Goal: Answer question/provide support

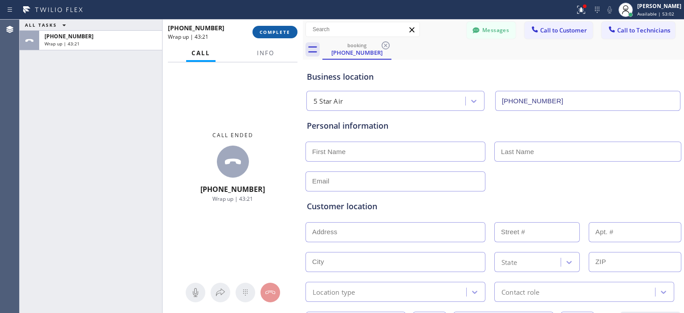
click at [282, 30] on span "COMPLETE" at bounding box center [275, 32] width 31 height 6
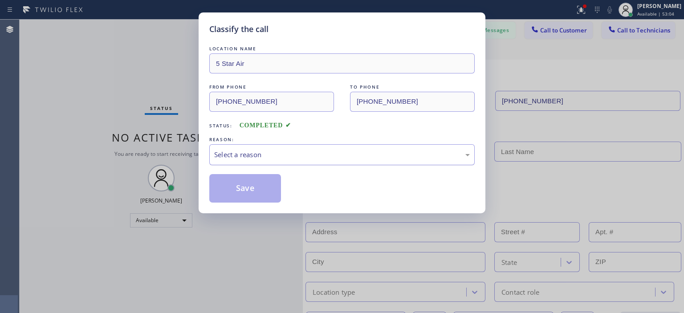
click at [308, 145] on div "Select a reason" at bounding box center [341, 154] width 265 height 21
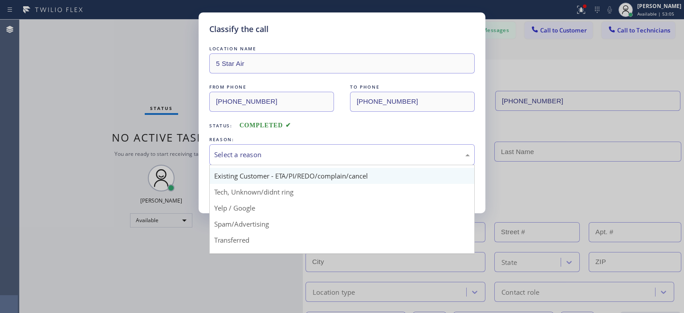
scroll to position [45, 0]
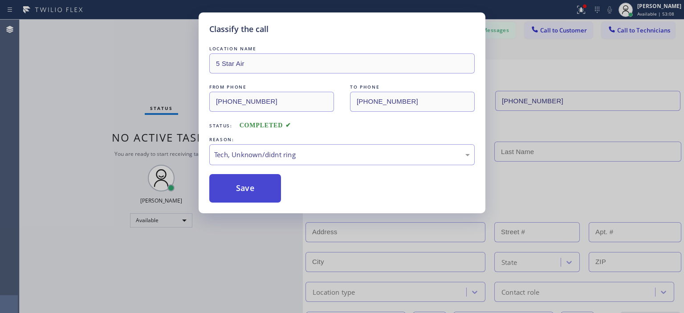
click at [265, 187] on button "Save" at bounding box center [245, 188] width 72 height 29
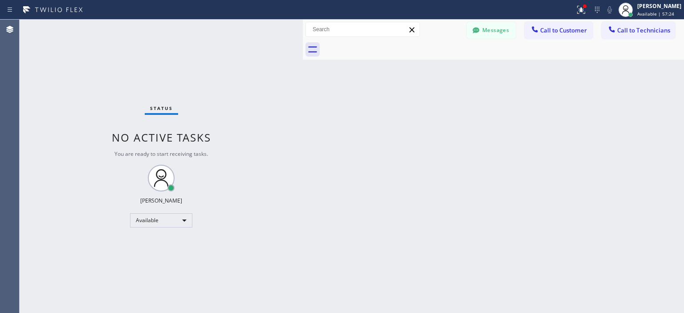
click at [64, 173] on div "Status No active tasks You are ready to start receiving tasks. [PERSON_NAME] Av…" at bounding box center [161, 167] width 283 height 294
click at [50, 135] on div "Status No active tasks You are ready to start receiving tasks. [PERSON_NAME] Av…" at bounding box center [161, 167] width 283 height 294
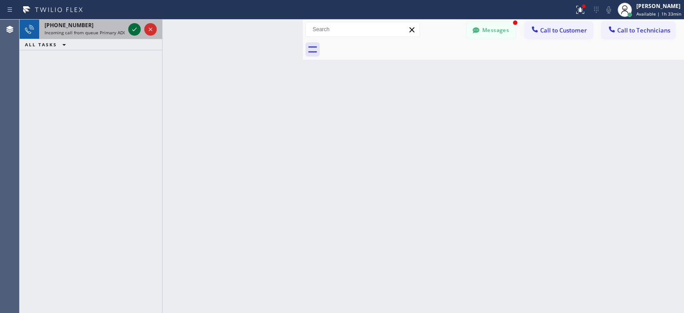
click at [132, 30] on icon at bounding box center [134, 29] width 11 height 11
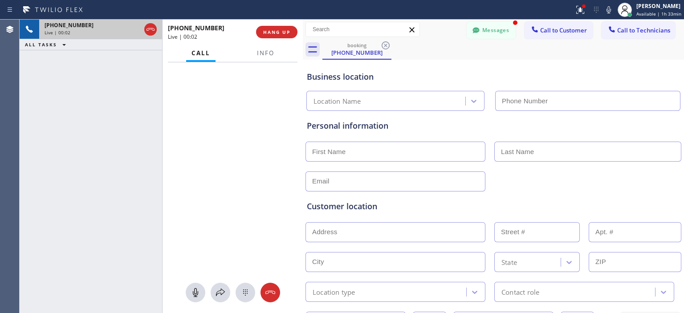
type input "[PHONE_NUMBER]"
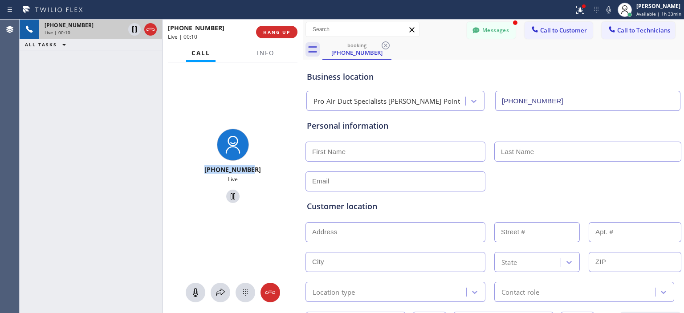
drag, startPoint x: 262, startPoint y: 169, endPoint x: 207, endPoint y: 171, distance: 55.3
click at [207, 171] on div "[PHONE_NUMBER]" at bounding box center [233, 169] width 69 height 8
copy span "[PHONE_NUMBER]"
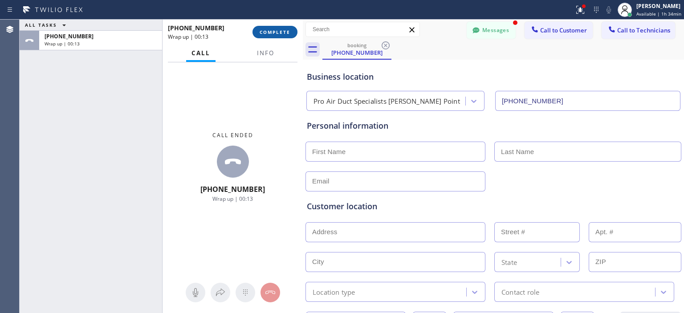
click at [280, 30] on span "COMPLETE" at bounding box center [275, 32] width 31 height 6
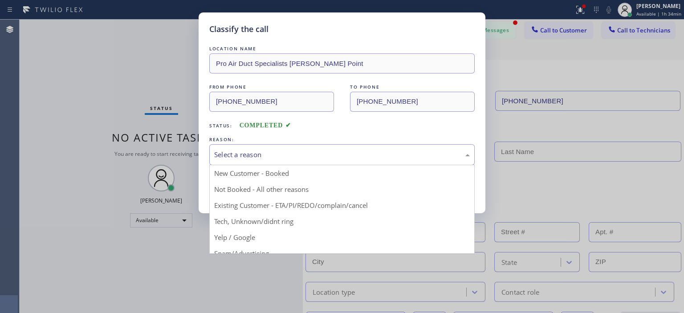
click at [318, 155] on div "Select a reason" at bounding box center [342, 155] width 256 height 10
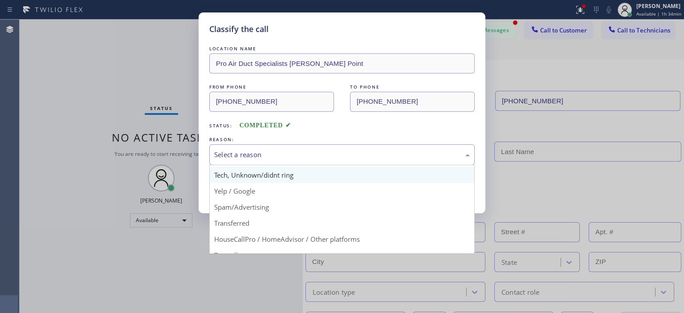
scroll to position [56, 0]
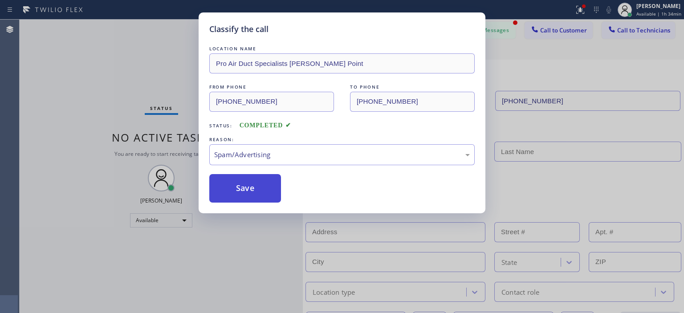
click at [246, 190] on button "Save" at bounding box center [245, 188] width 72 height 29
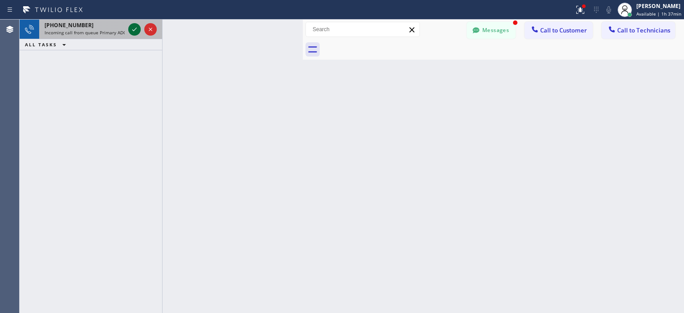
click at [134, 30] on icon at bounding box center [134, 30] width 4 height 4
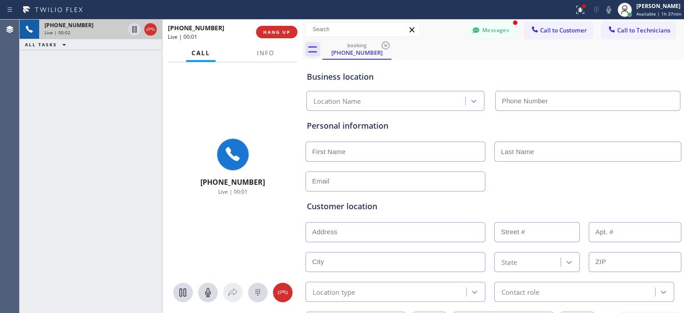
type input "[PHONE_NUMBER]"
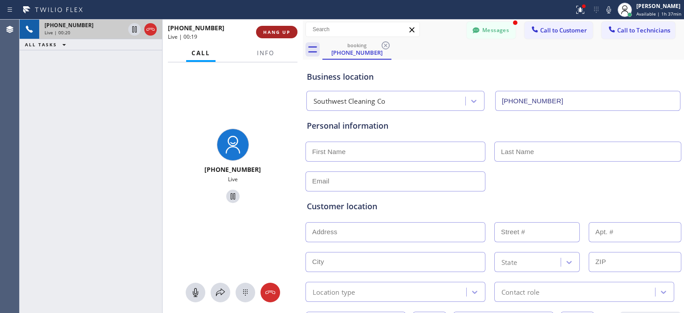
click at [271, 38] on button "HANG UP" at bounding box center [276, 32] width 41 height 12
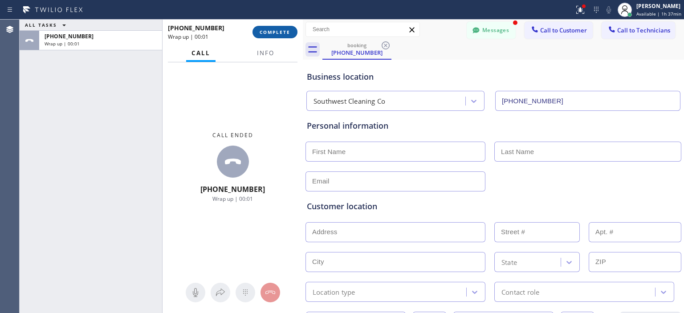
click at [282, 35] on button "COMPLETE" at bounding box center [275, 32] width 45 height 12
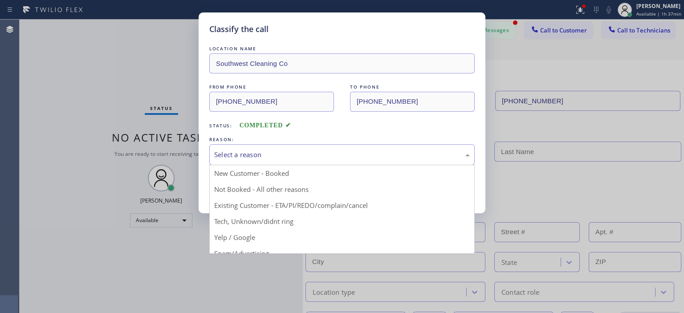
click at [294, 156] on div "Select a reason" at bounding box center [342, 155] width 256 height 10
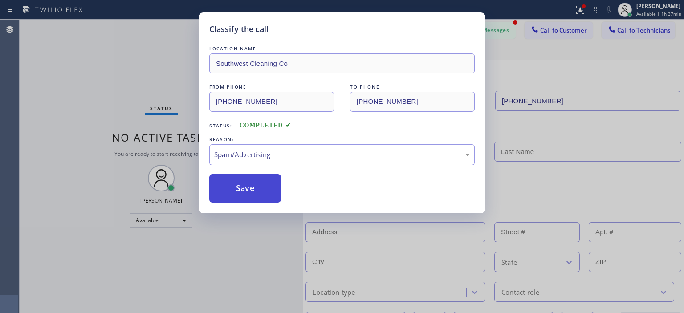
click at [261, 180] on button "Save" at bounding box center [245, 188] width 72 height 29
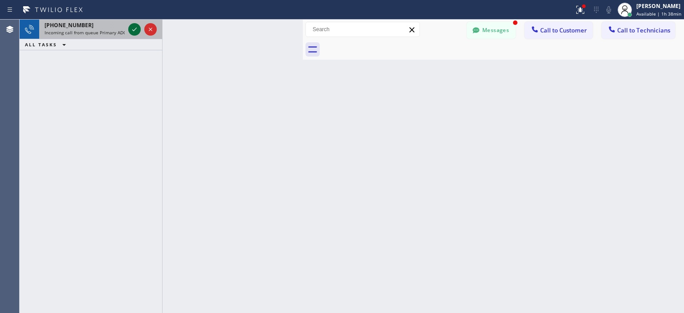
click at [133, 32] on icon at bounding box center [134, 29] width 11 height 11
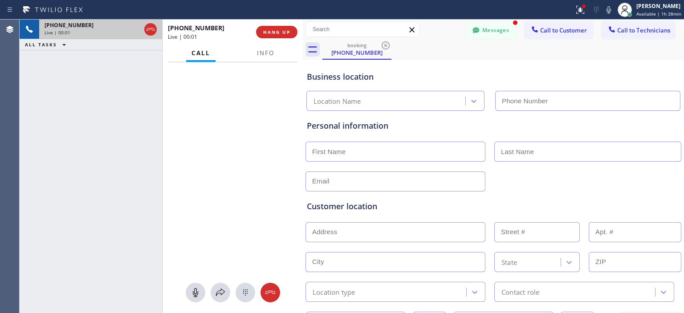
type input "[PHONE_NUMBER]"
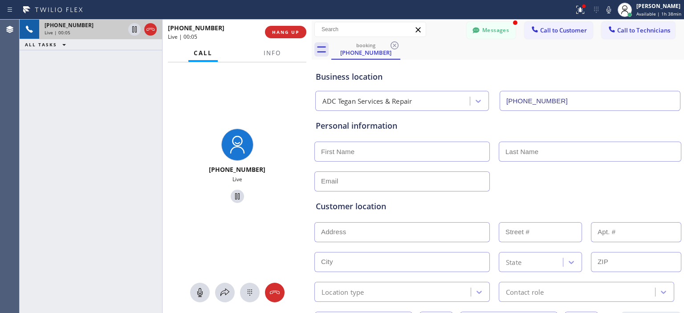
drag, startPoint x: 303, startPoint y: 49, endPoint x: 312, endPoint y: 49, distance: 8.9
click at [312, 49] on div at bounding box center [312, 167] width 0 height 294
drag, startPoint x: 272, startPoint y: 171, endPoint x: 198, endPoint y: 169, distance: 74.0
click at [198, 169] on div "[PHONE_NUMBER]" at bounding box center [237, 169] width 142 height 8
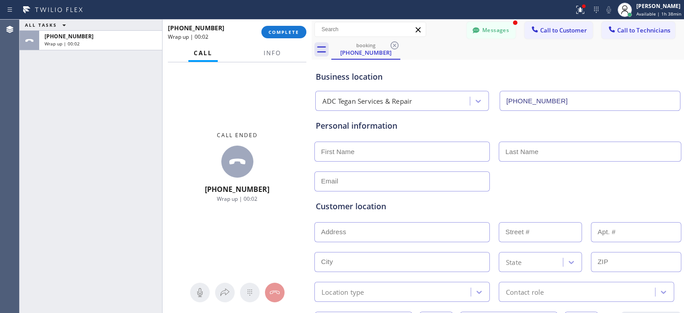
click at [288, 25] on div "[PHONE_NUMBER] Wrap up | 00:02 COMPLETE" at bounding box center [237, 31] width 139 height 23
click at [290, 30] on span "COMPLETE" at bounding box center [284, 32] width 31 height 6
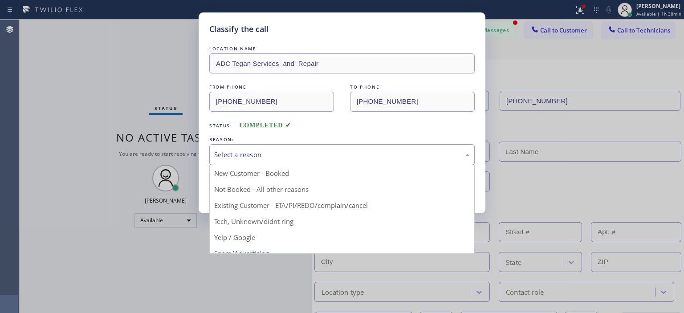
click at [326, 157] on div "Select a reason" at bounding box center [342, 155] width 256 height 10
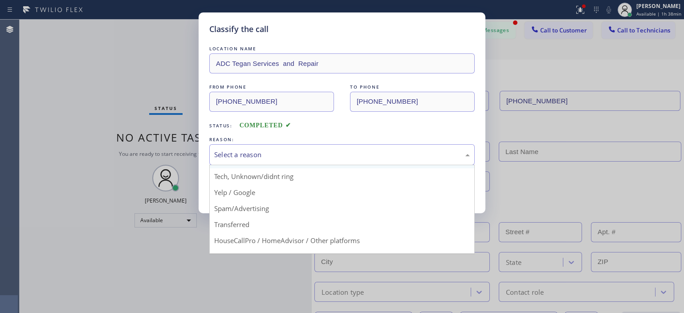
scroll to position [56, 0]
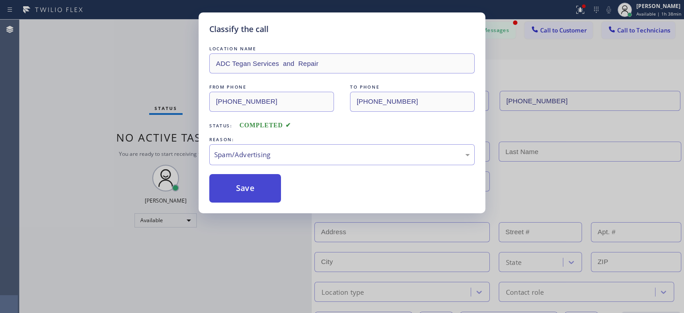
click at [249, 193] on button "Save" at bounding box center [245, 188] width 72 height 29
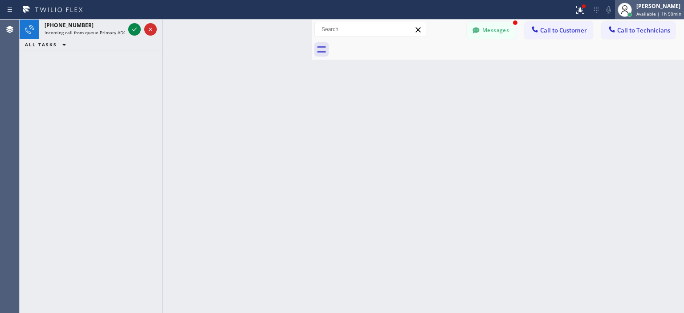
click at [651, 10] on div "[PERSON_NAME] Available | 1h 50min" at bounding box center [659, 10] width 49 height 16
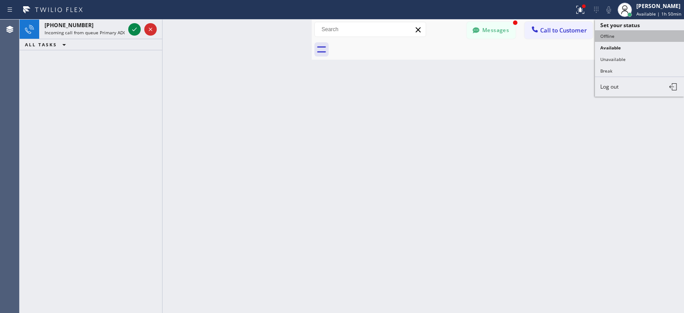
click at [623, 40] on button "Offline" at bounding box center [639, 36] width 89 height 12
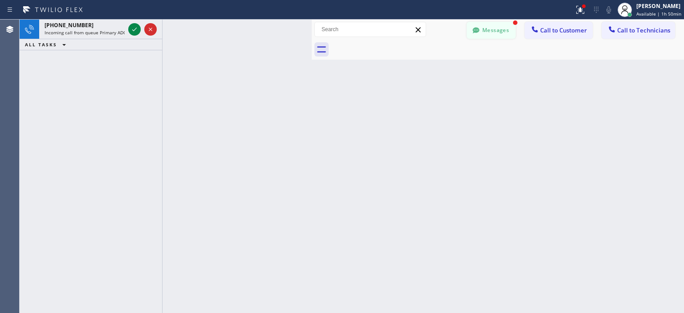
click at [504, 25] on button "Messages" at bounding box center [491, 30] width 49 height 17
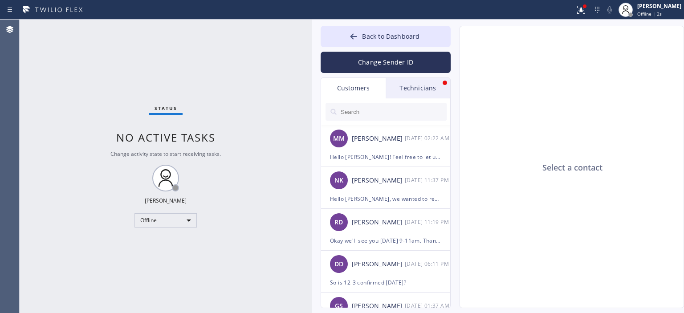
click at [412, 88] on div "Technicians" at bounding box center [418, 88] width 65 height 20
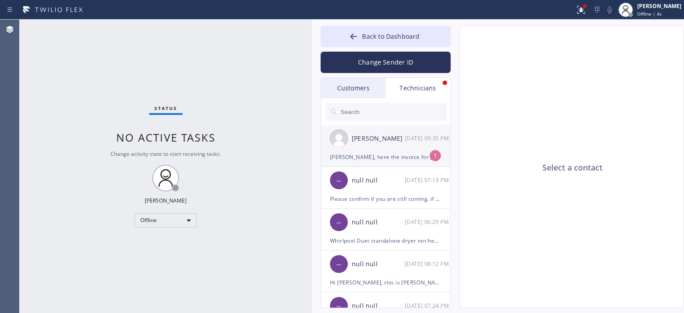
click at [415, 155] on div "[PERSON_NAME], here the invoice for [PERSON_NAME], Please charge her $149 on cc…" at bounding box center [385, 157] width 111 height 10
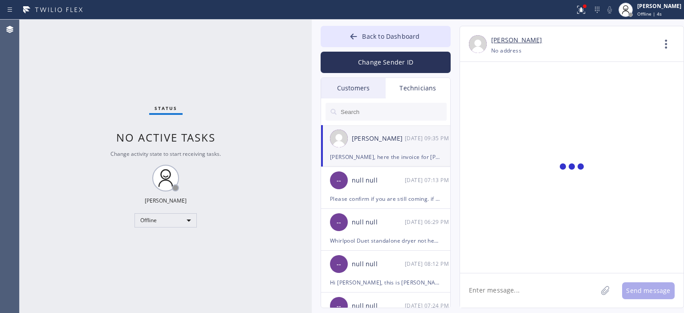
scroll to position [304, 0]
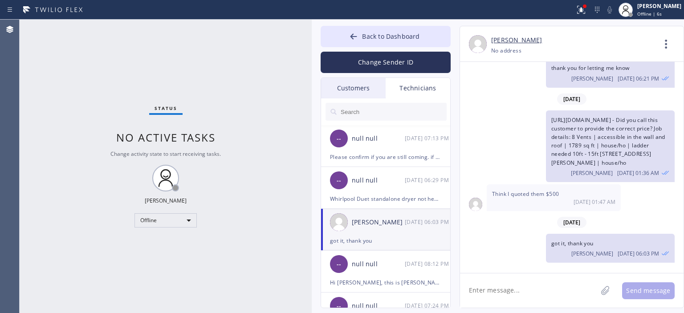
click at [393, 48] on div "Change Sender ID" at bounding box center [386, 60] width 130 height 26
click at [355, 33] on icon at bounding box center [353, 36] width 9 height 9
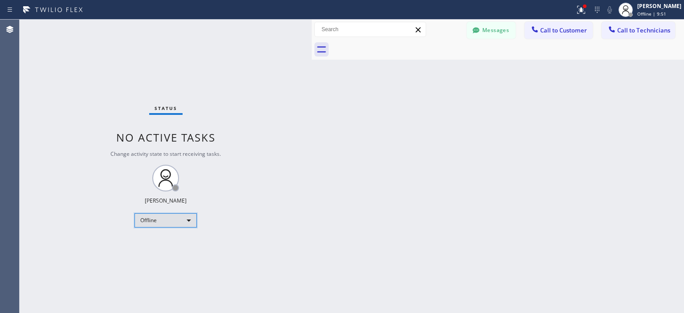
click at [180, 222] on div "Offline" at bounding box center [166, 220] width 62 height 14
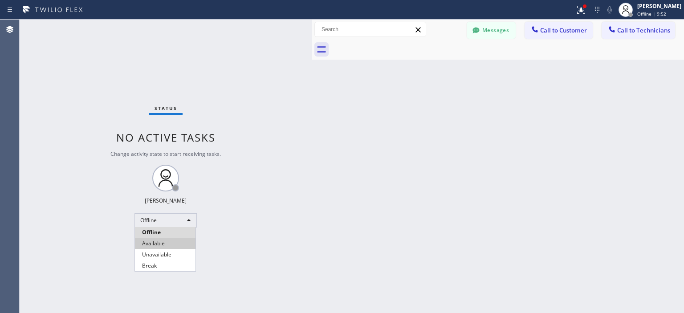
click at [181, 241] on li "Available" at bounding box center [165, 243] width 61 height 11
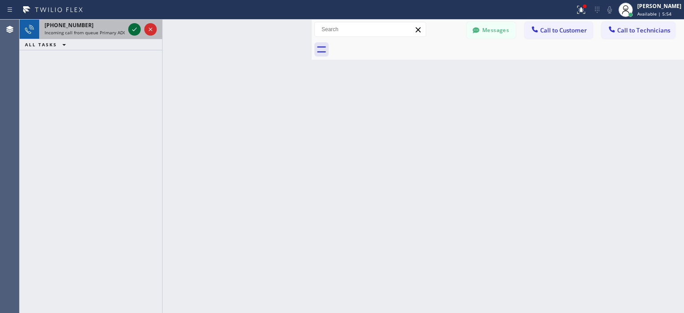
click at [137, 29] on icon at bounding box center [134, 29] width 11 height 11
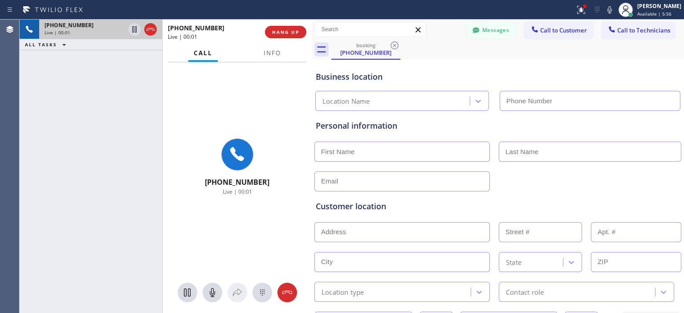
type input "[PHONE_NUMBER]"
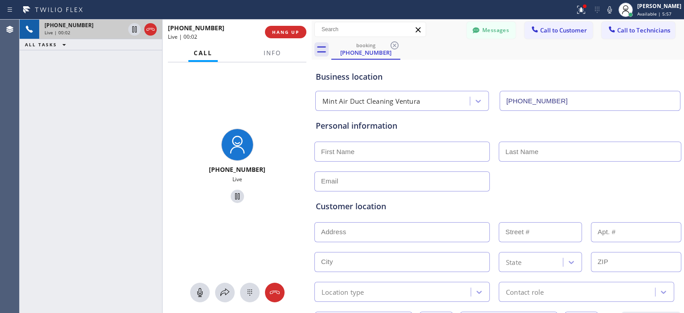
click at [45, 98] on div "[PHONE_NUMBER] Live | 00:02 ALL TASKS ALL TASKS ACTIVE TASKS TASKS IN WRAP UP" at bounding box center [91, 167] width 143 height 294
click at [289, 33] on span "HANG UP" at bounding box center [285, 32] width 27 height 6
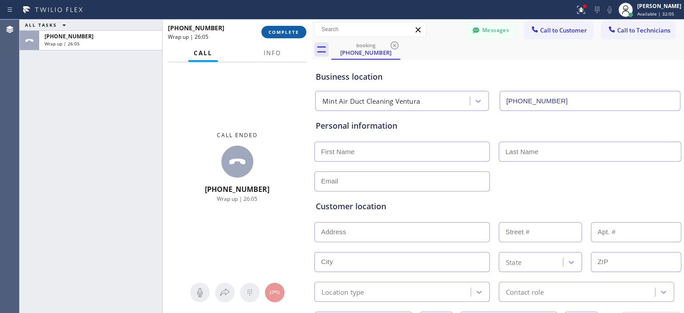
click at [295, 31] on span "COMPLETE" at bounding box center [284, 32] width 31 height 6
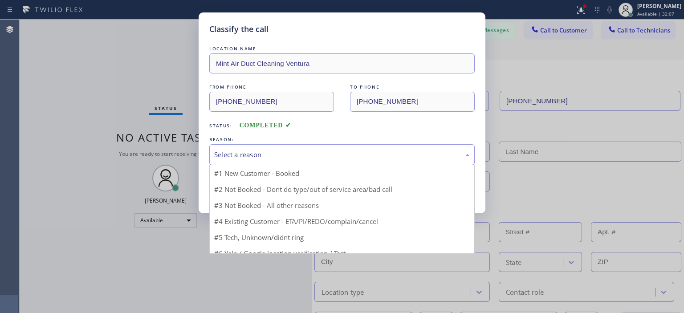
click at [287, 156] on div "Select a reason" at bounding box center [342, 155] width 256 height 10
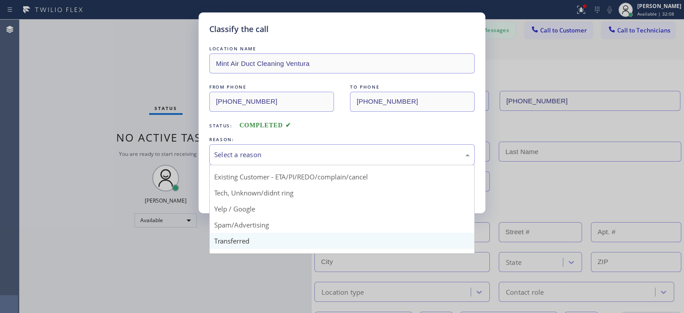
scroll to position [45, 0]
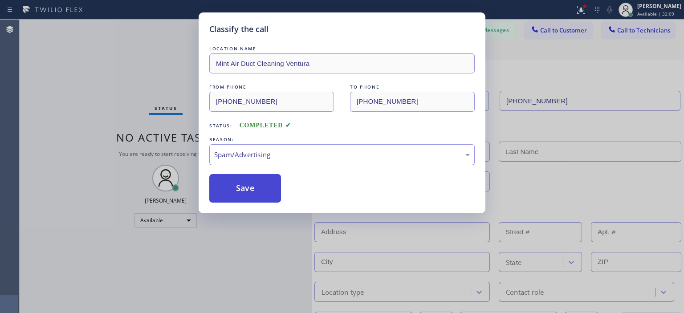
click at [248, 188] on button "Save" at bounding box center [245, 188] width 72 height 29
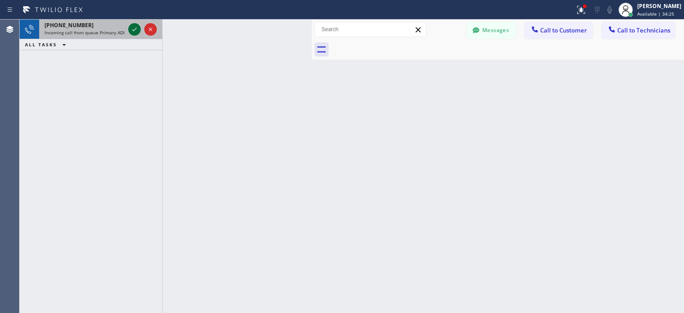
click at [130, 31] on icon at bounding box center [134, 29] width 11 height 11
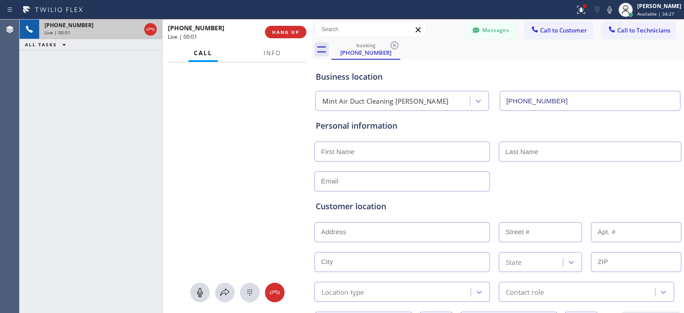
type input "[PHONE_NUMBER]"
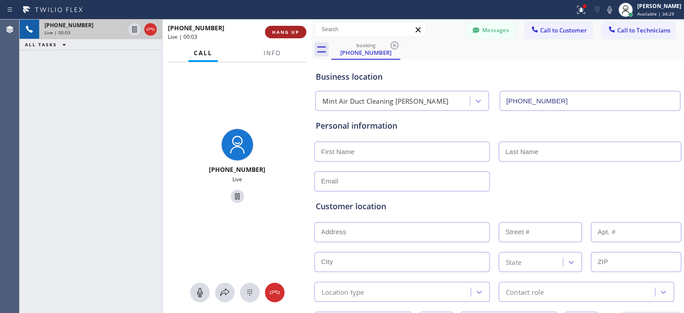
click at [280, 33] on span "HANG UP" at bounding box center [285, 32] width 27 height 6
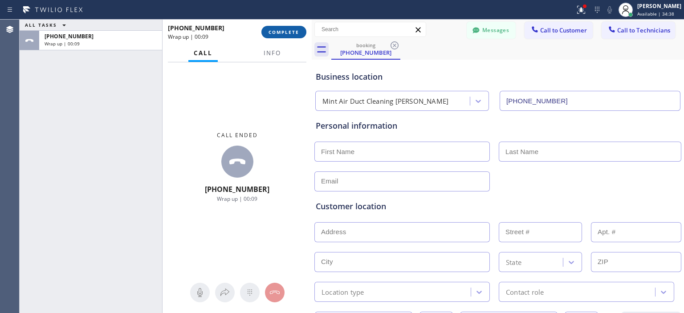
click at [294, 34] on span "COMPLETE" at bounding box center [284, 32] width 31 height 6
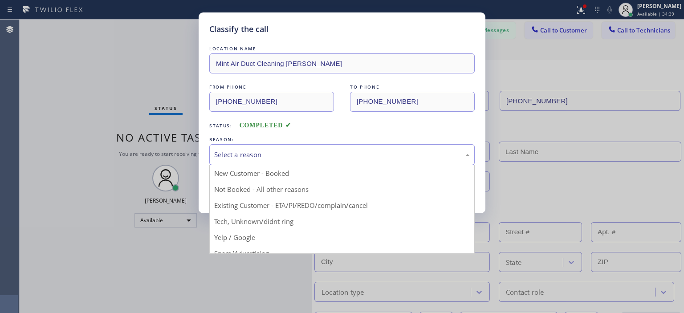
click at [300, 157] on div "Select a reason" at bounding box center [342, 155] width 256 height 10
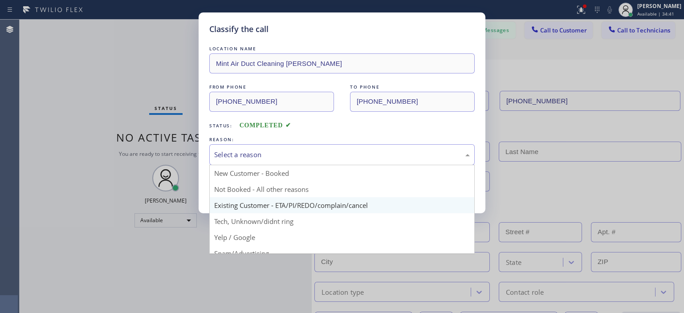
scroll to position [45, 0]
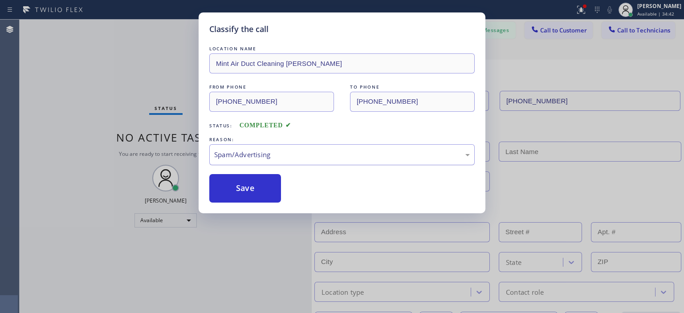
drag, startPoint x: 282, startPoint y: 204, endPoint x: 241, endPoint y: 158, distance: 61.9
click at [241, 158] on div "Spam/Advertising" at bounding box center [342, 155] width 256 height 10
click at [251, 192] on button "Save" at bounding box center [245, 188] width 72 height 29
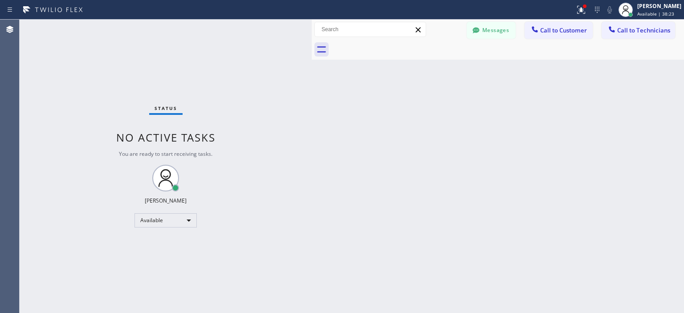
click at [643, 116] on div "Back to Dashboard Change Sender ID Customers Technicians MM [PERSON_NAME] [DATE…" at bounding box center [498, 167] width 372 height 294
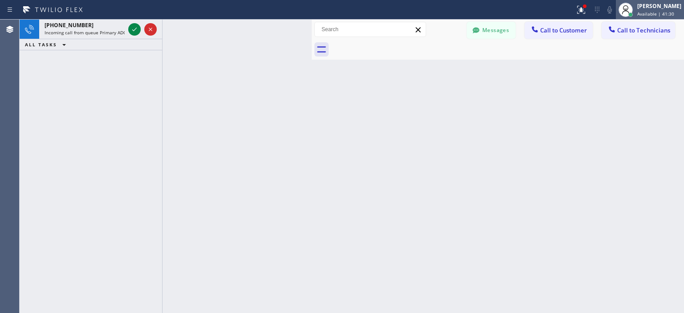
click at [633, 10] on div at bounding box center [626, 10] width 14 height 14
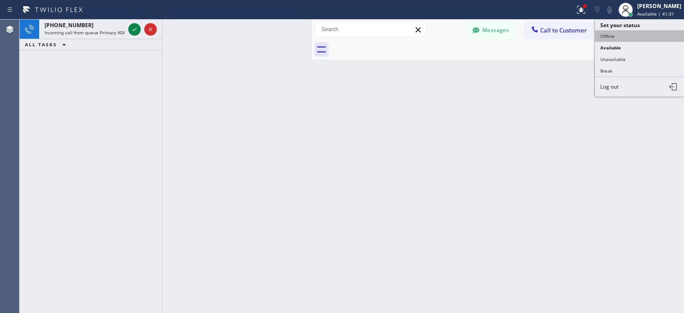
click at [629, 37] on button "Offline" at bounding box center [639, 36] width 89 height 12
